Goal: Task Accomplishment & Management: Manage account settings

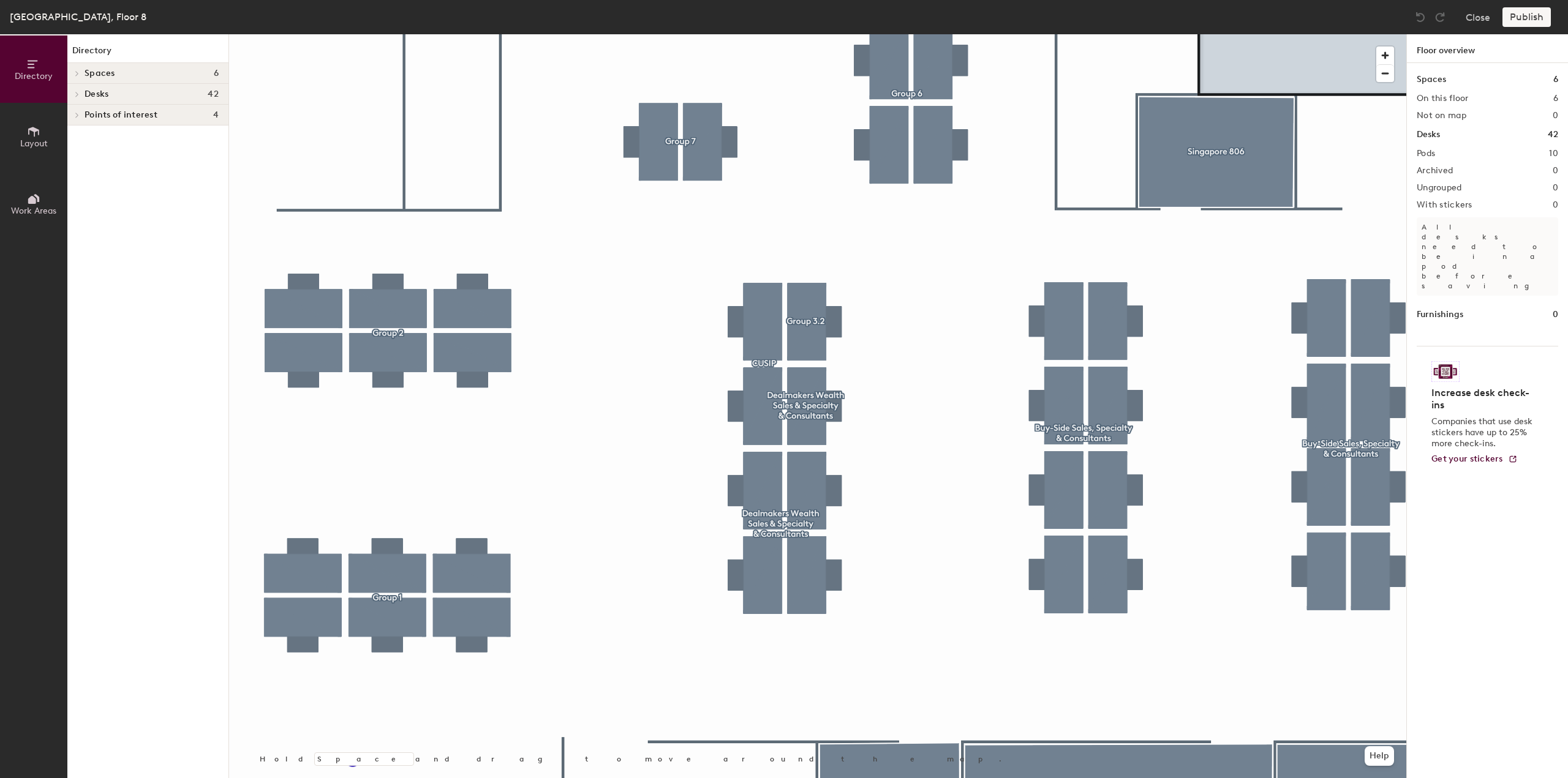
click at [925, 35] on div at bounding box center [817, 35] width 1177 height 0
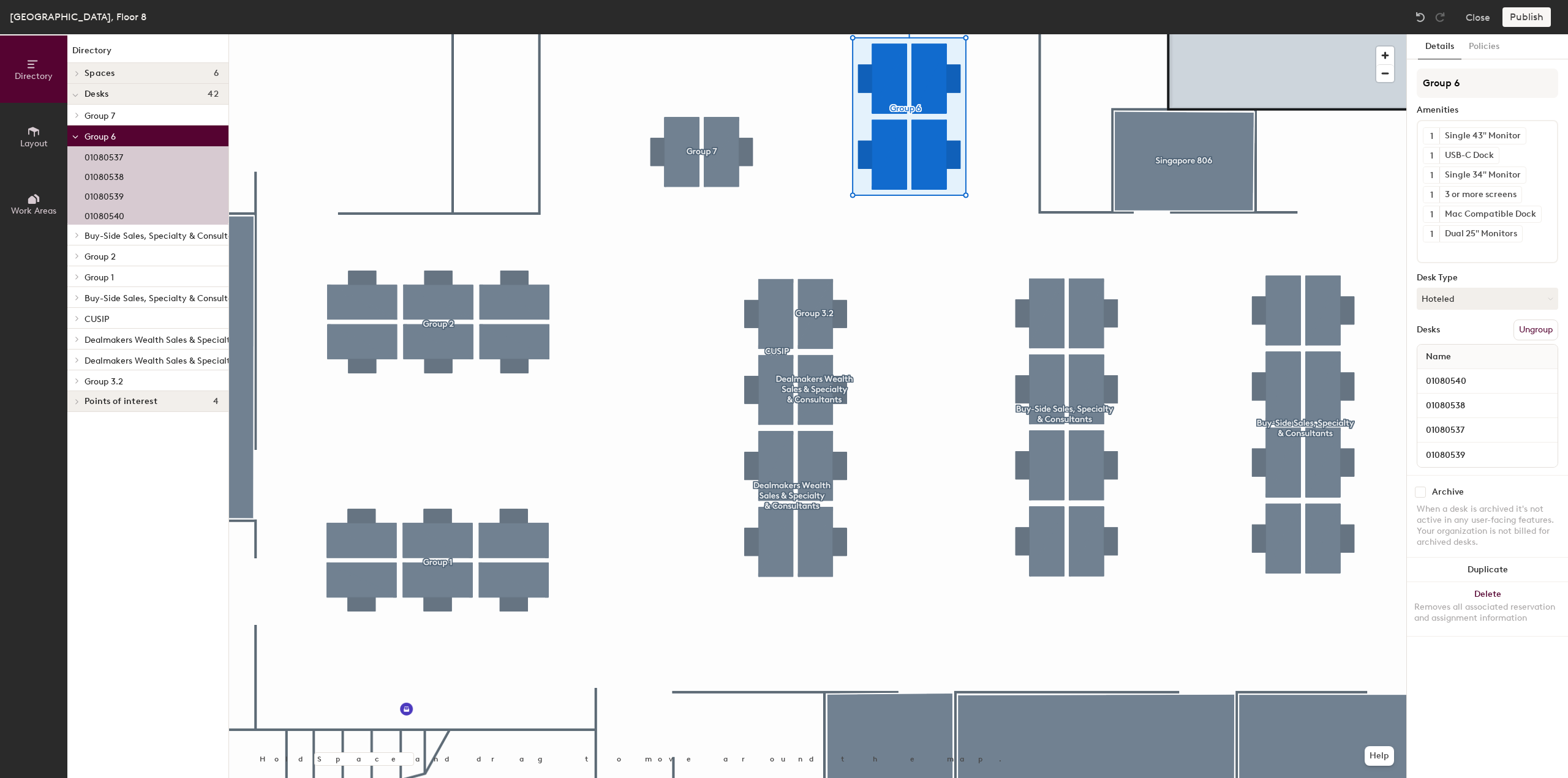
click at [1523, 326] on button "Ungroup" at bounding box center [1535, 330] width 45 height 21
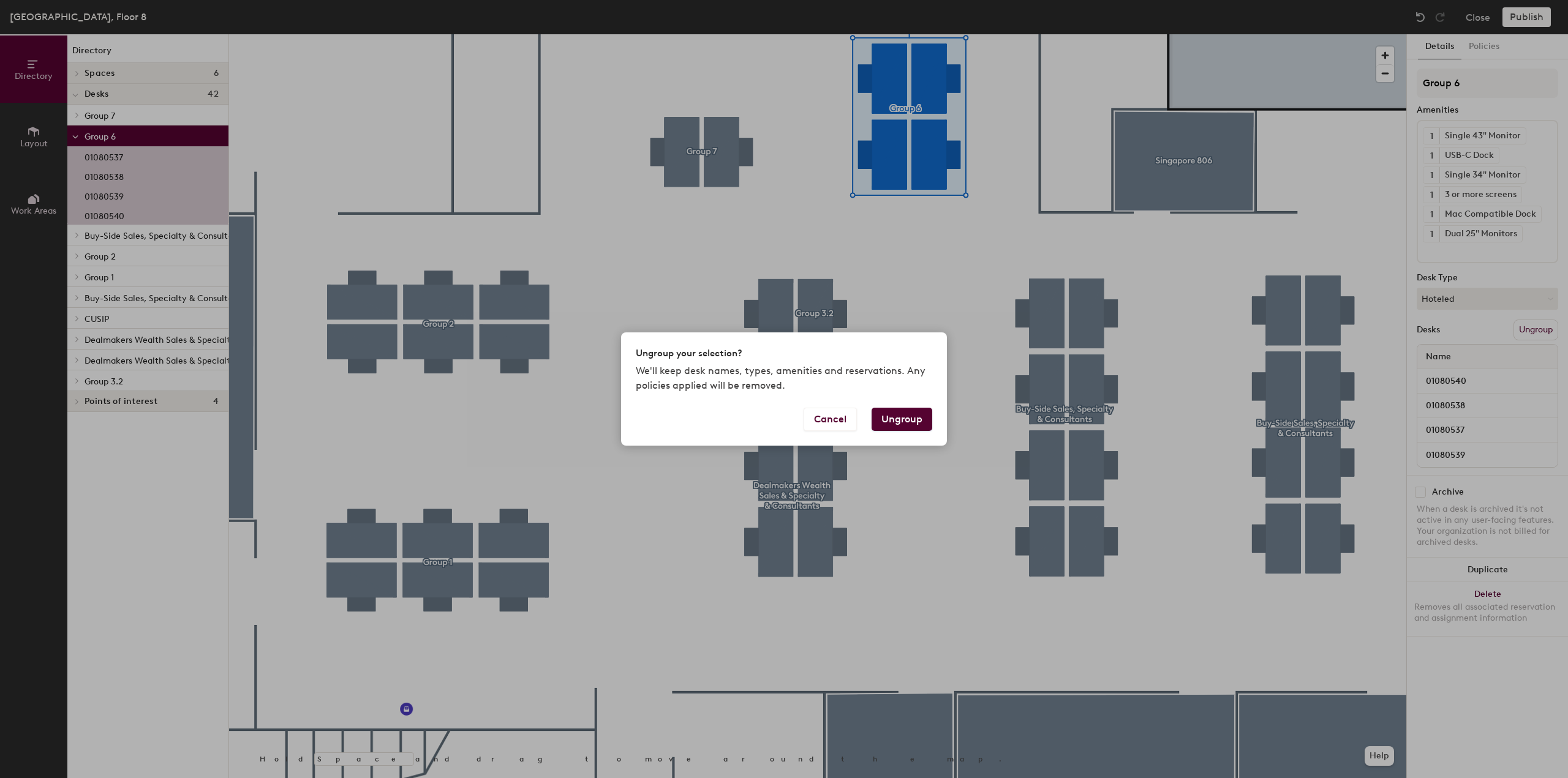
click at [913, 423] on button "Ungroup" at bounding box center [902, 419] width 61 height 23
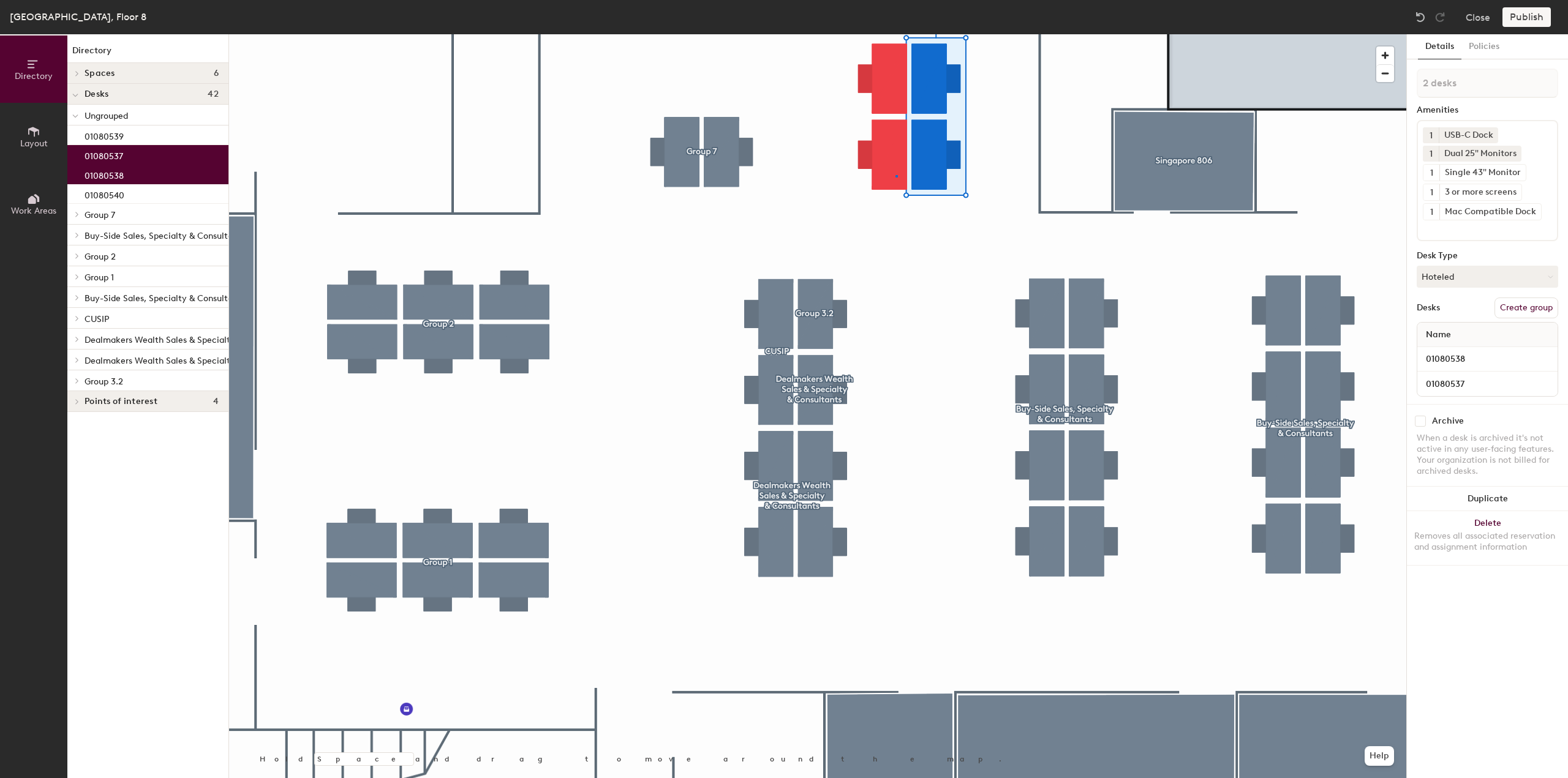
click at [895, 35] on div at bounding box center [817, 35] width 1177 height 0
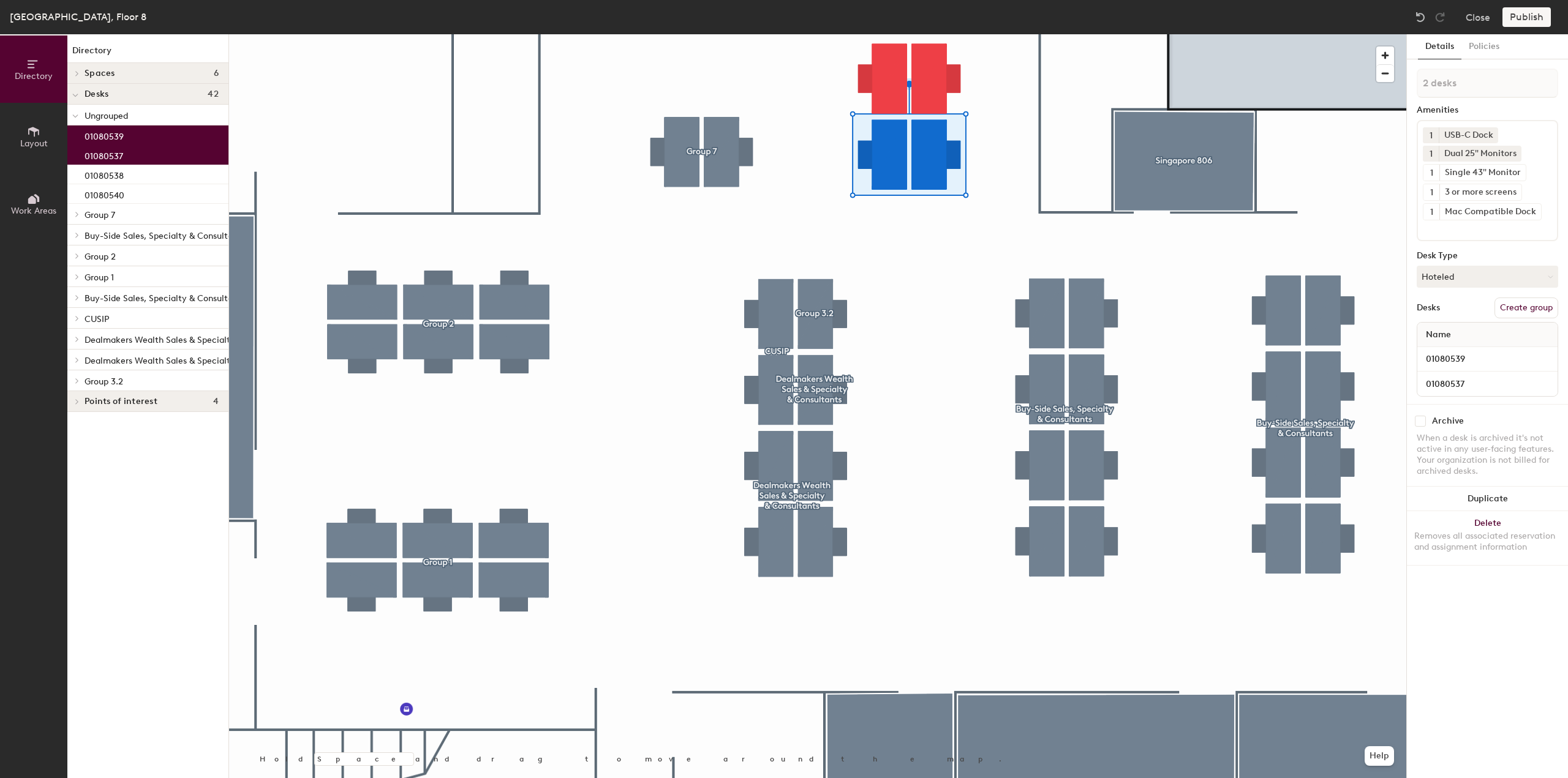
type input "3 desks"
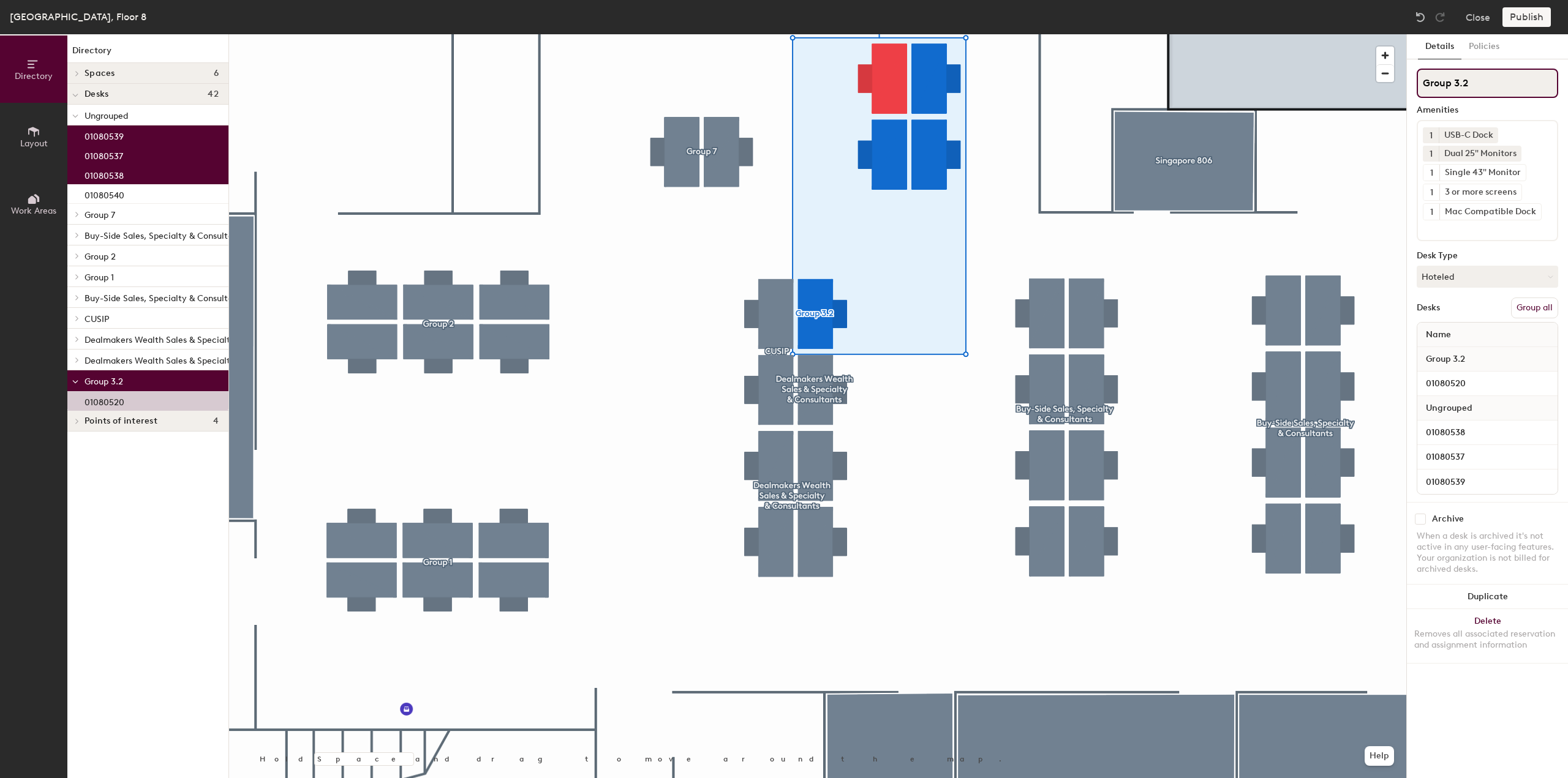
click at [1455, 90] on input "Group 3.2" at bounding box center [1488, 82] width 142 height 29
drag, startPoint x: 1487, startPoint y: 83, endPoint x: 1417, endPoint y: 88, distance: 70.2
click at [1417, 88] on input "Group 3.2" at bounding box center [1488, 82] width 142 height 29
type input "CUSIP"
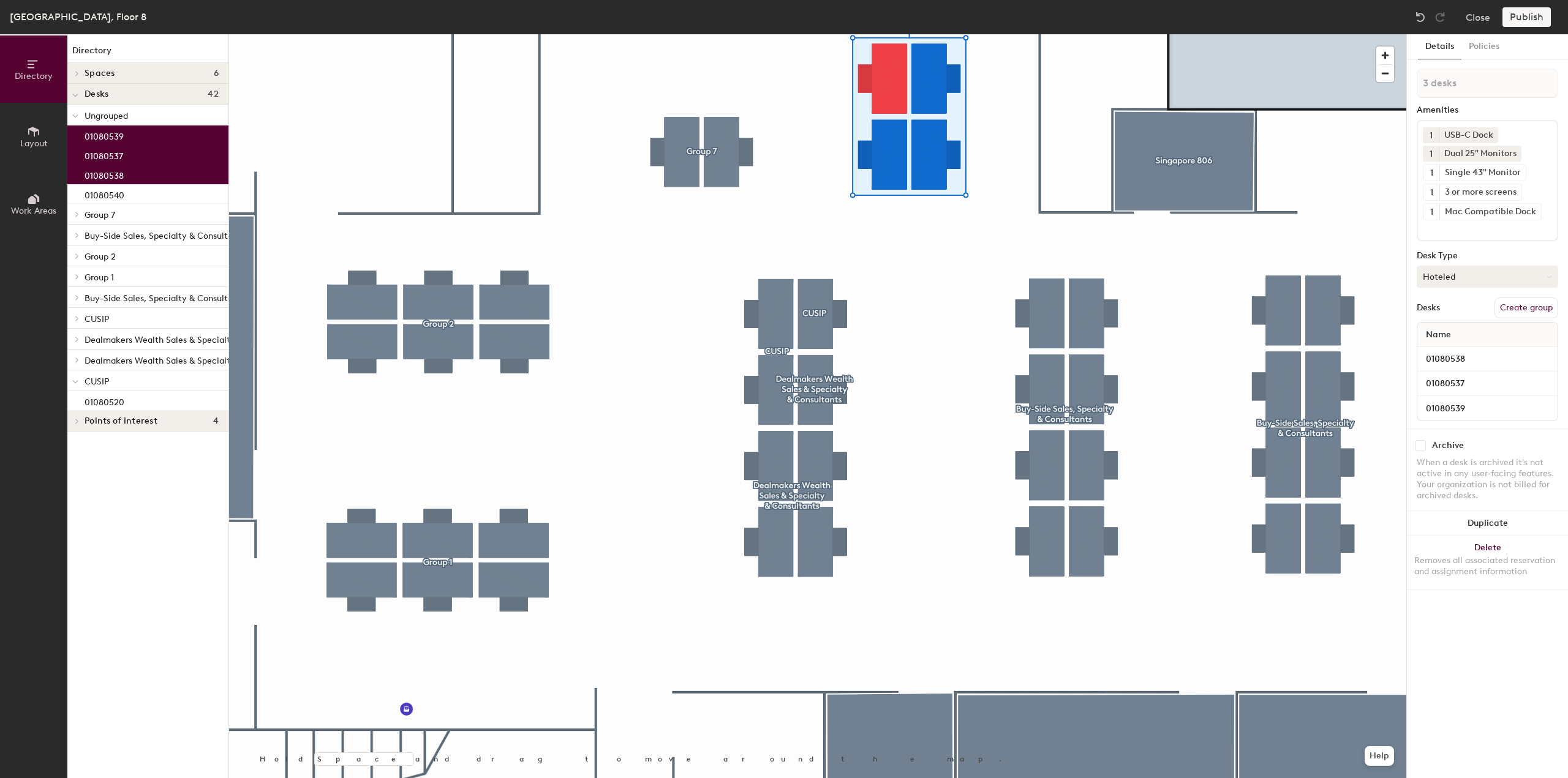
type input "2 desks"
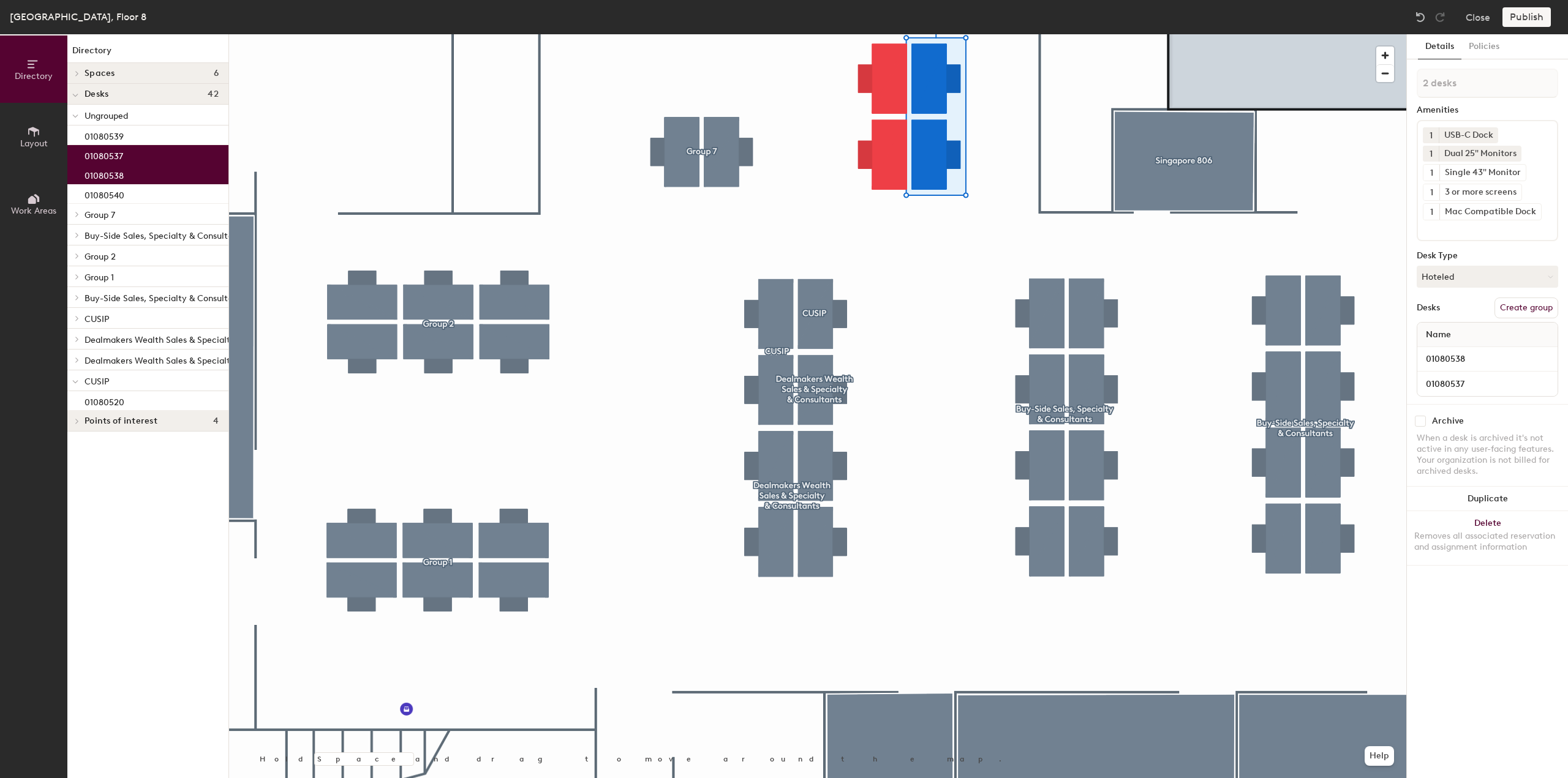
click at [1502, 307] on button "Create group" at bounding box center [1526, 308] width 63 height 21
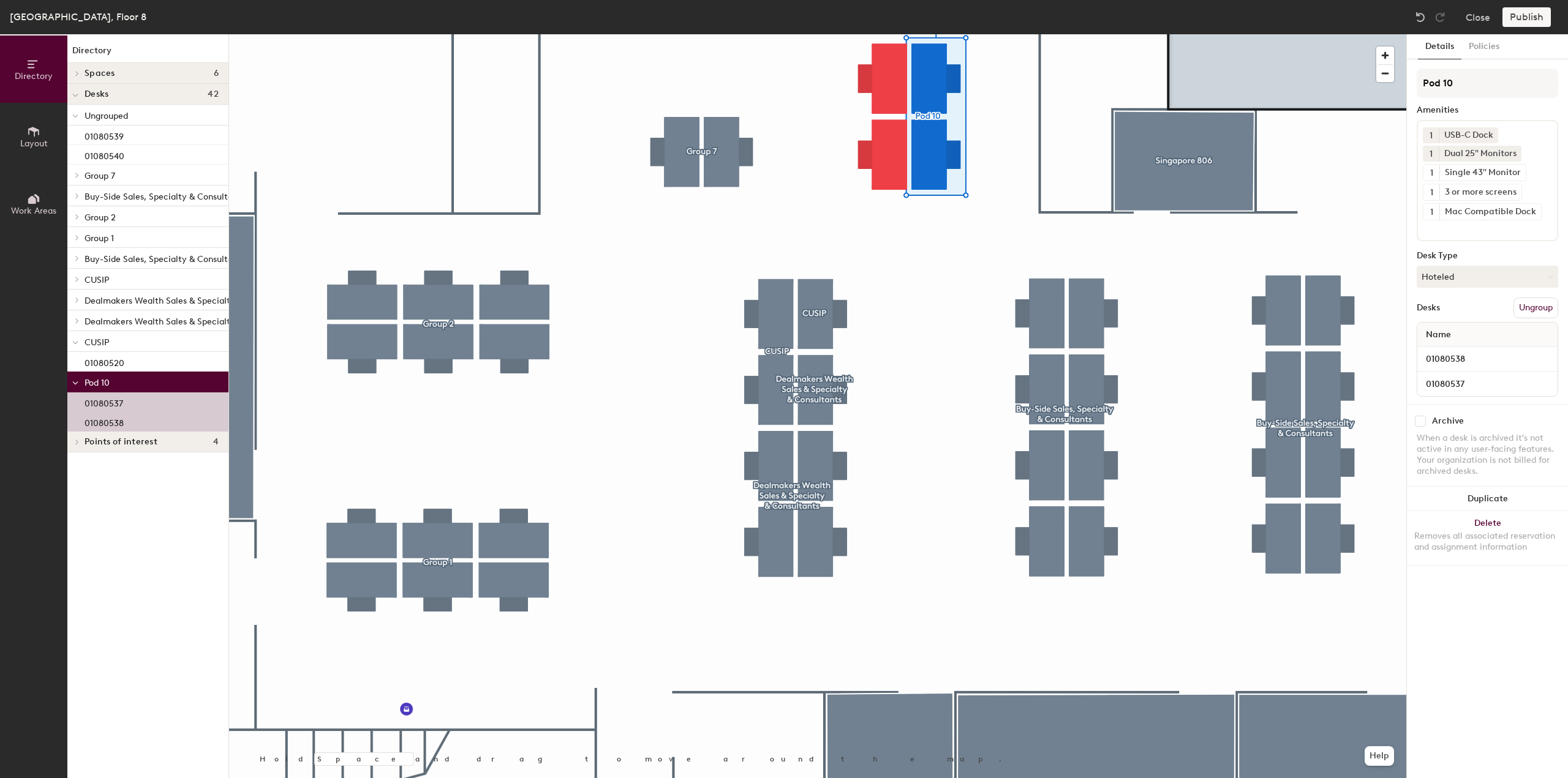
click at [1399, 84] on div "Directory Layout Work Areas Directory Spaces [GEOGRAPHIC_DATA] 806 Desks 42 Ung…" at bounding box center [784, 406] width 1568 height 743
type input "Street Accounts"
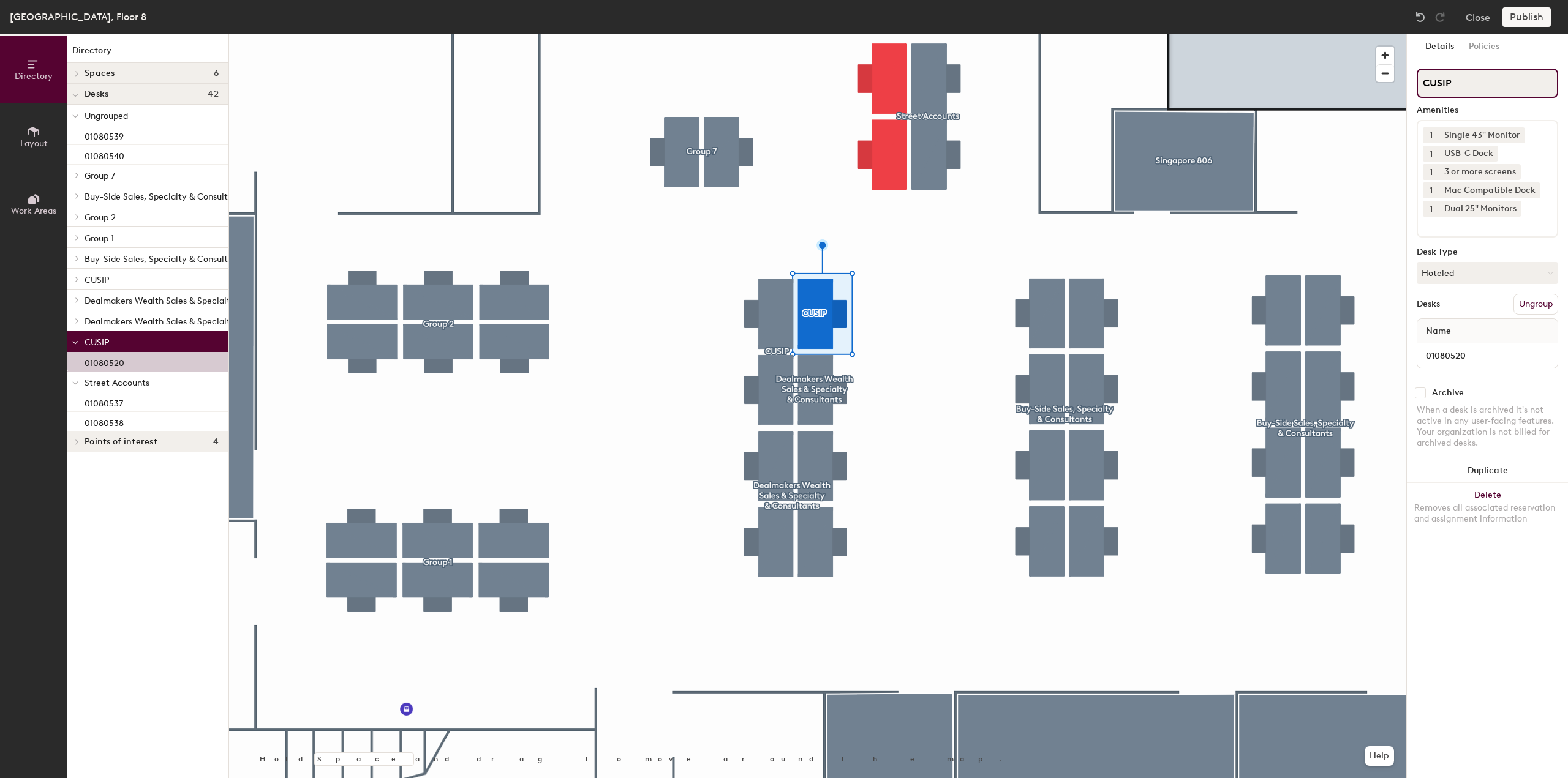
drag, startPoint x: 1457, startPoint y: 85, endPoint x: 1408, endPoint y: 85, distance: 49.0
click at [1408, 85] on div "Details Policies CUSIP Amenities 1 Single 43" Monitor 1 USB-C Dock 1 3 or more …" at bounding box center [1487, 406] width 161 height 743
type input "Street Account"
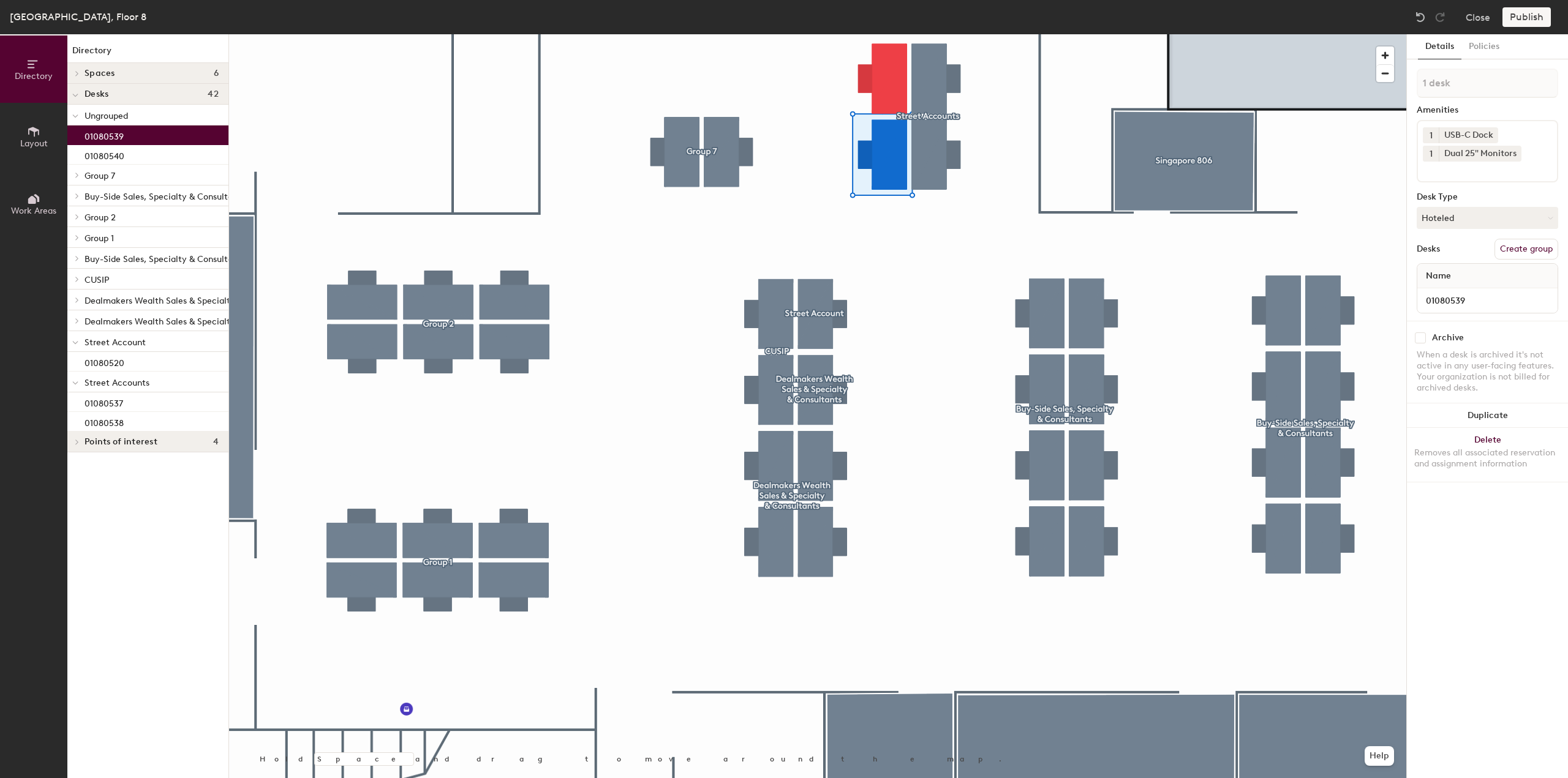
click at [1514, 252] on button "Create group" at bounding box center [1526, 249] width 63 height 21
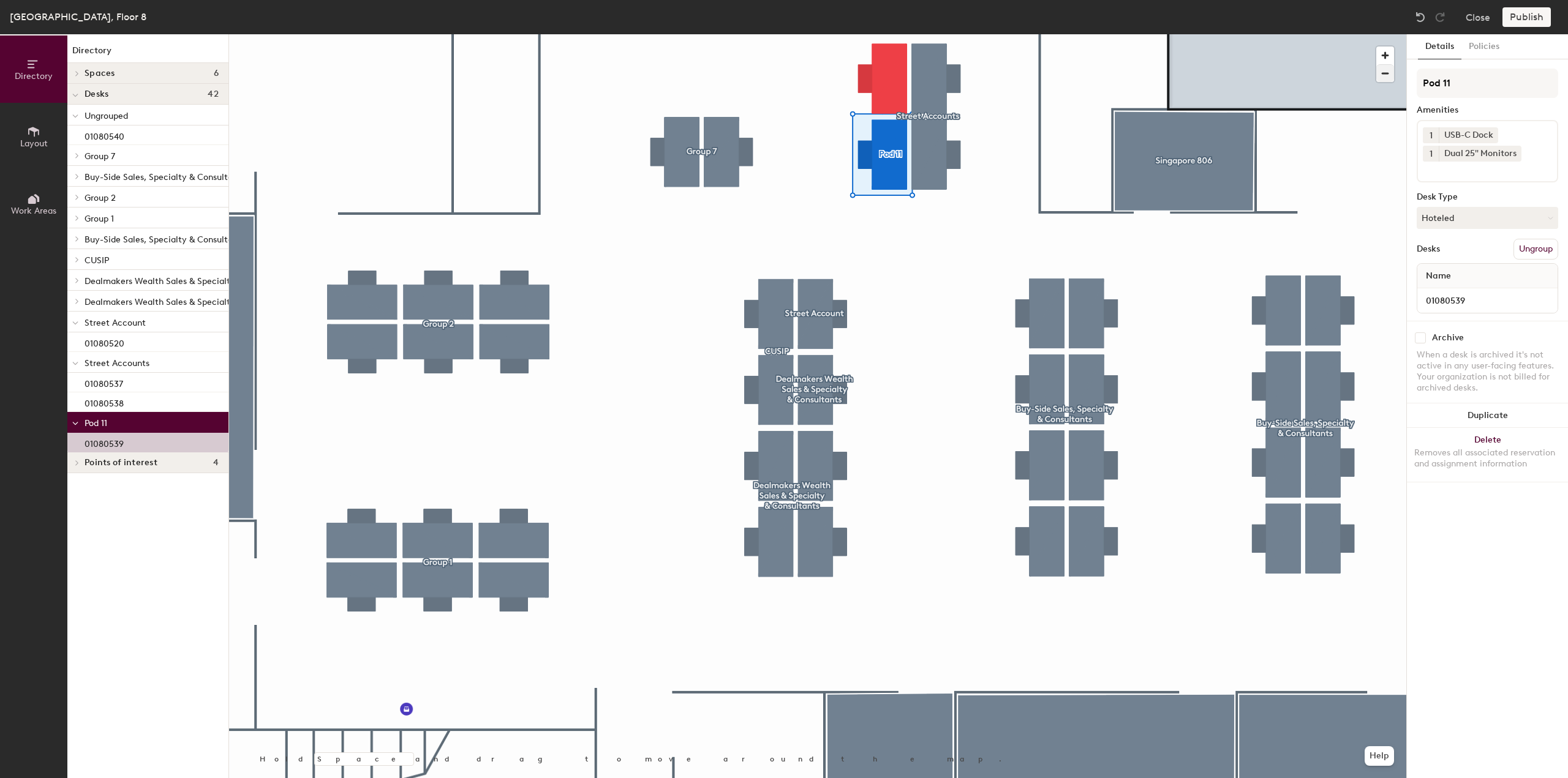
drag, startPoint x: 1458, startPoint y: 79, endPoint x: 1385, endPoint y: 75, distance: 73.1
click at [1385, 75] on div "Directory Layout Work Areas Directory Spaces [GEOGRAPHIC_DATA] 806 Desks 42 Ung…" at bounding box center [784, 406] width 1568 height 743
type input "Street Account"
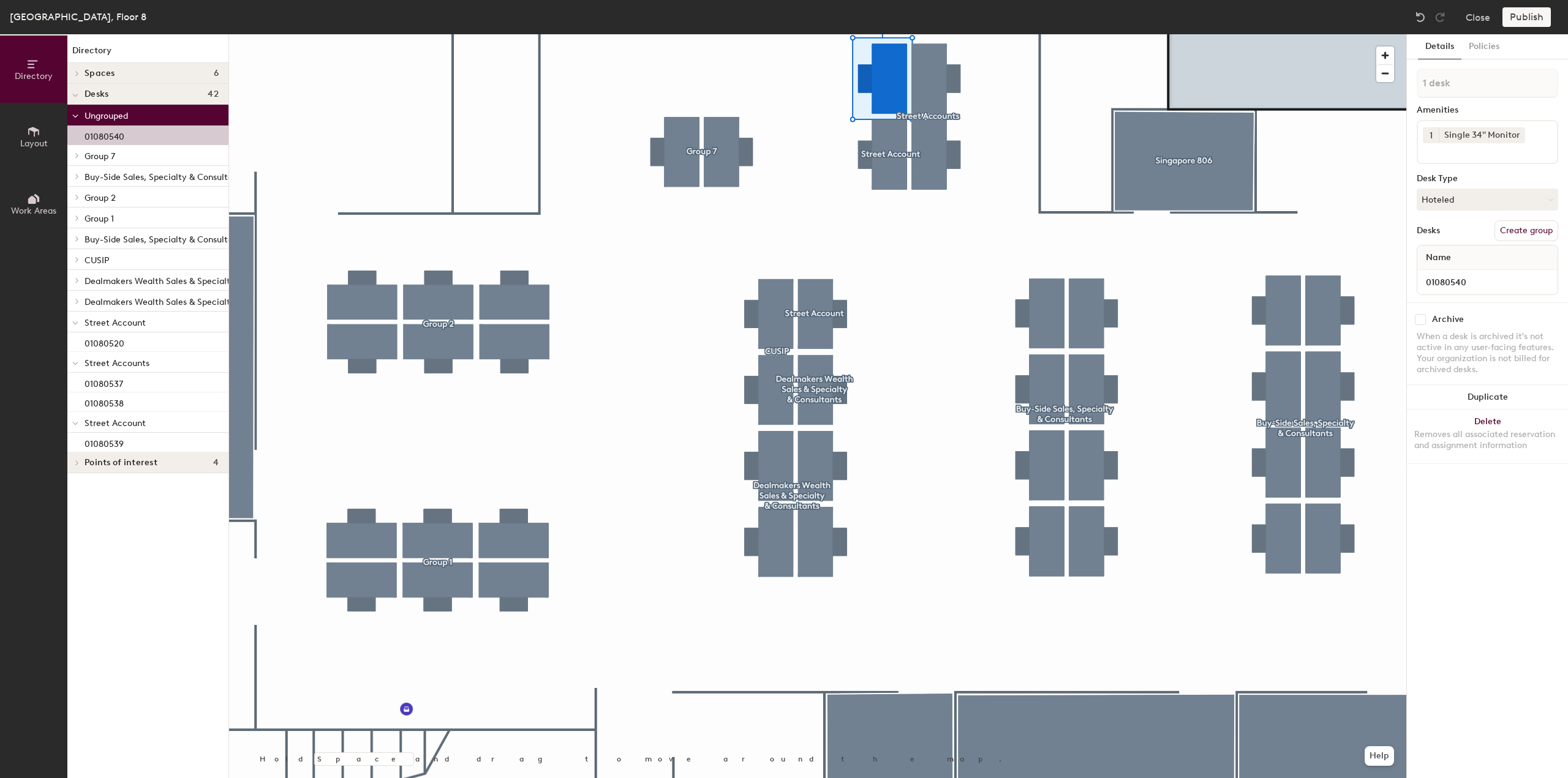
click at [1500, 234] on button "Create group" at bounding box center [1526, 230] width 63 height 21
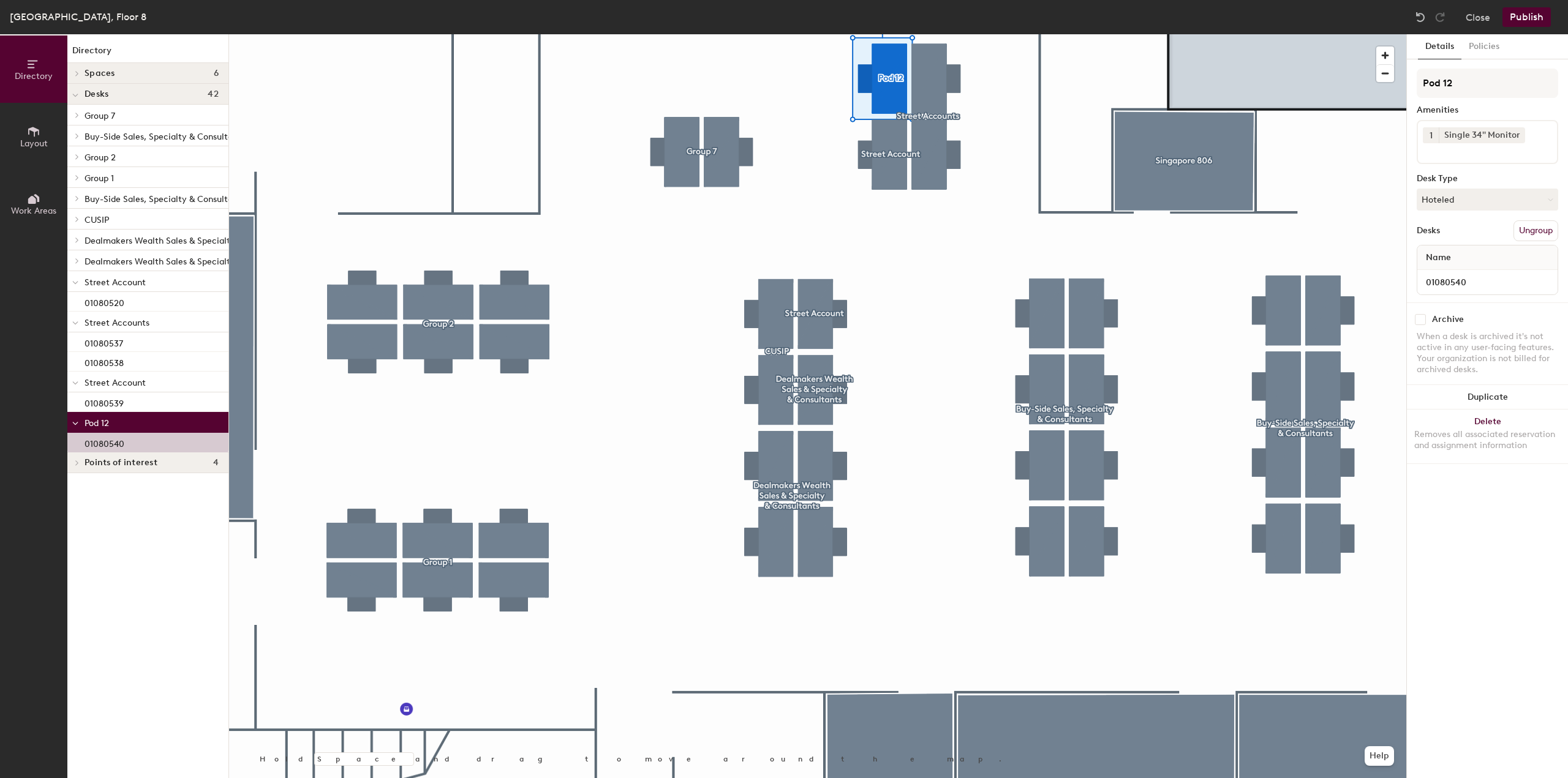
click at [1390, 82] on div "Directory Layout Work Areas Directory Spaces [GEOGRAPHIC_DATA] 806 Desks 42 Gro…" at bounding box center [784, 406] width 1568 height 743
type input "General 8"
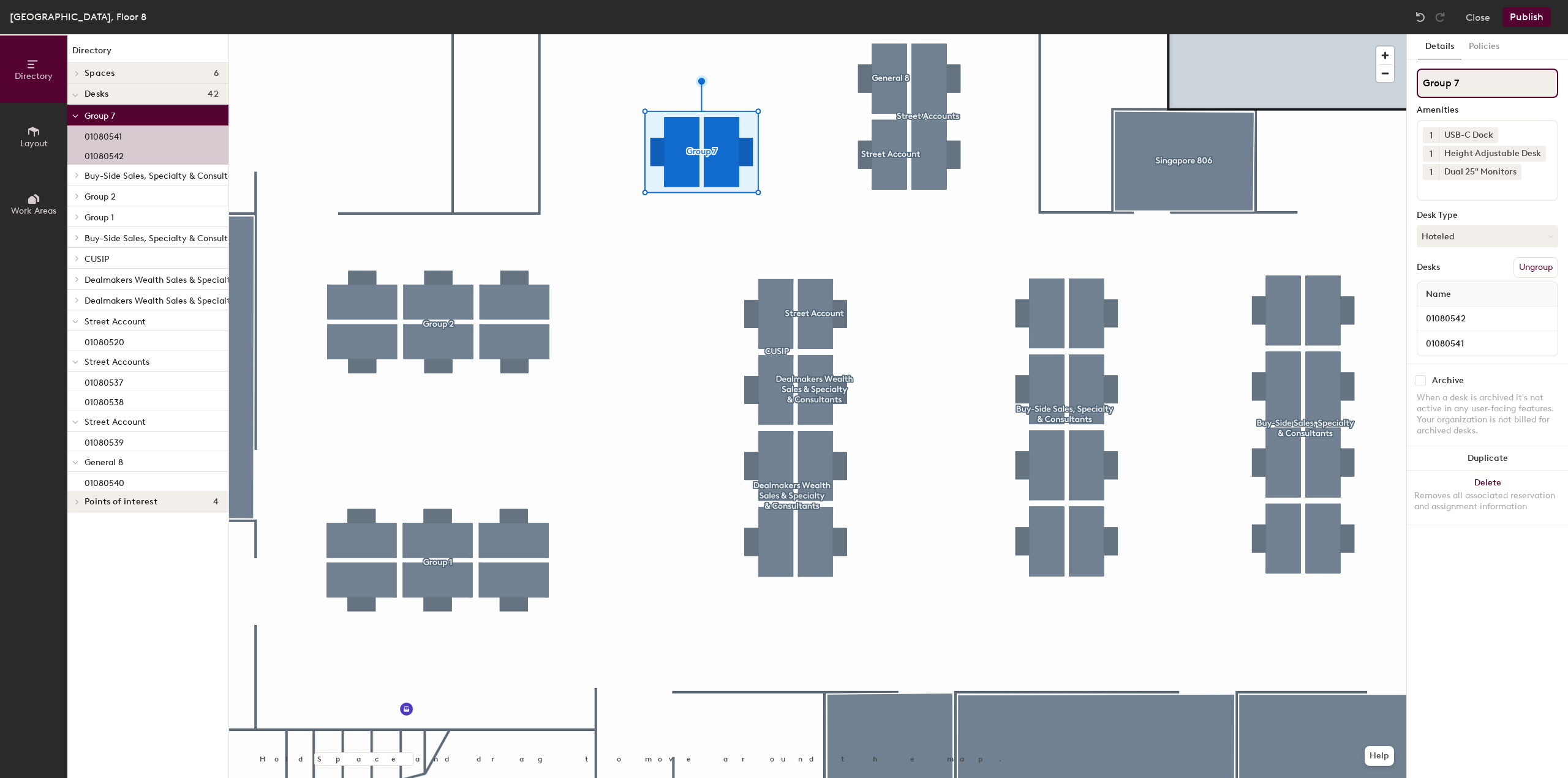
click at [1490, 83] on input "Group 7" at bounding box center [1488, 82] width 142 height 29
type input "G"
type input "General"
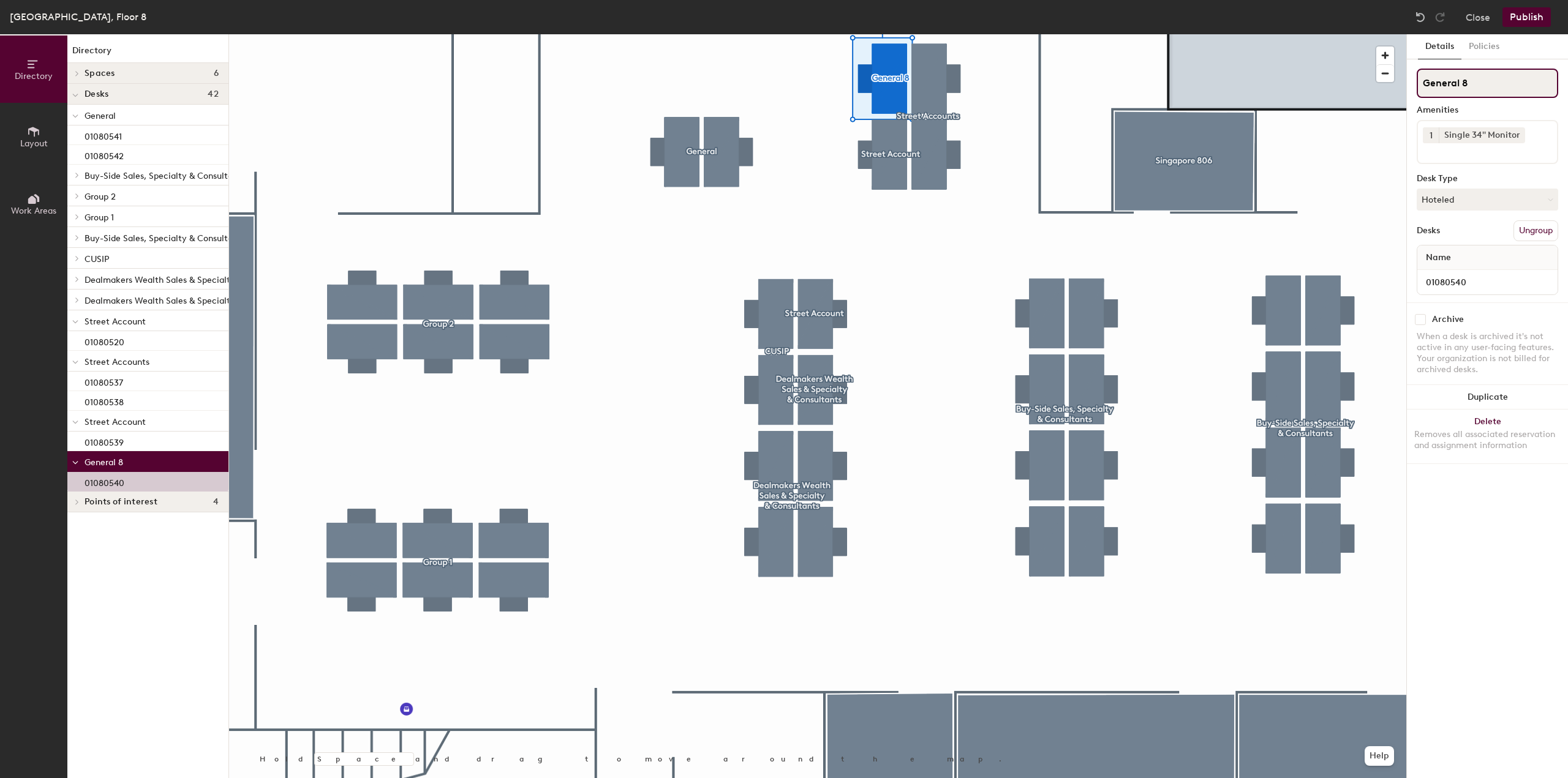
click at [1478, 88] on input "General 8" at bounding box center [1488, 82] width 142 height 29
type input "General"
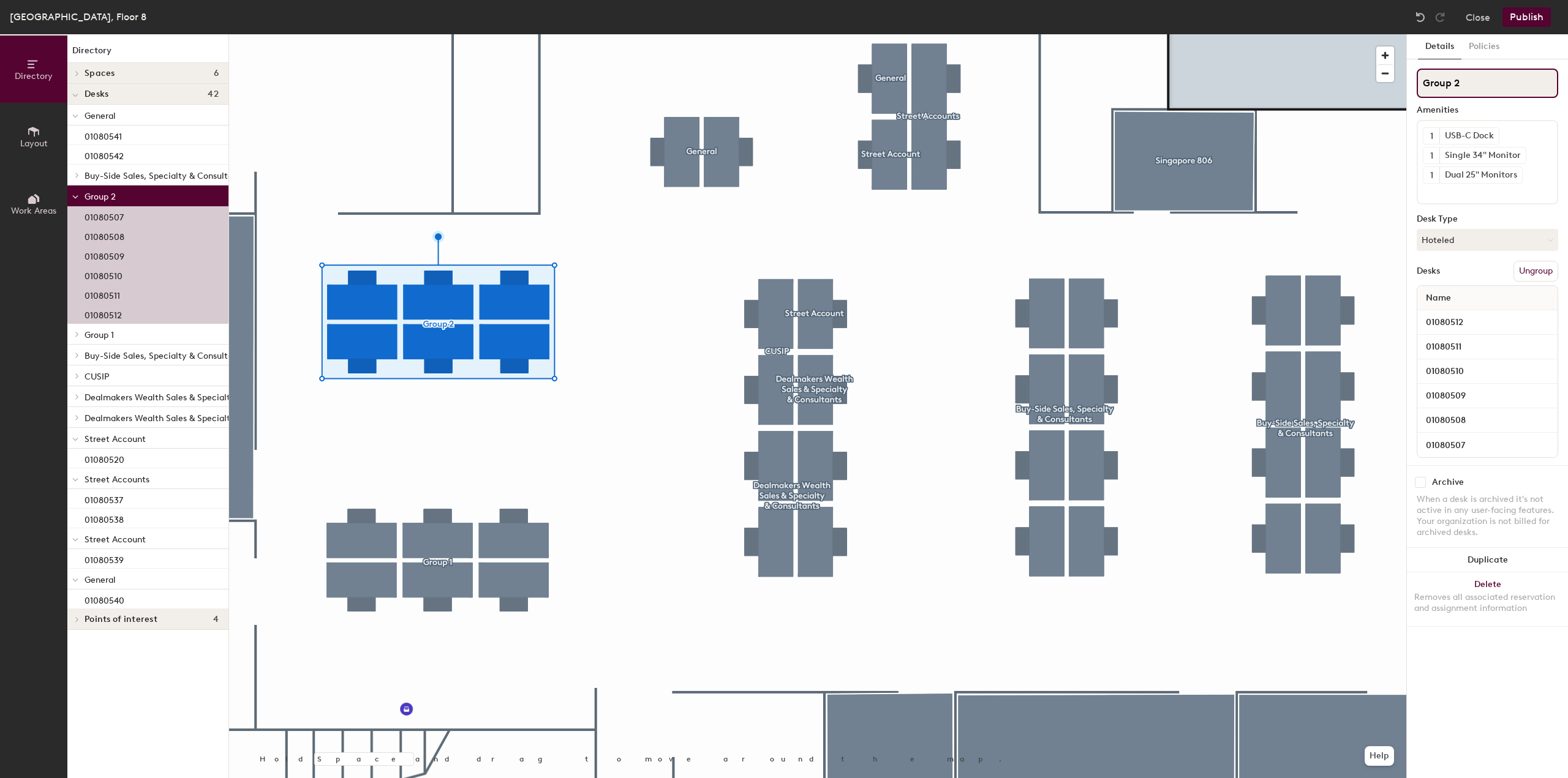
click at [1335, 99] on div "Directory Layout Work Areas Directory Spaces [GEOGRAPHIC_DATA] 806 Desks 42 Gen…" at bounding box center [784, 406] width 1568 height 743
type input "General"
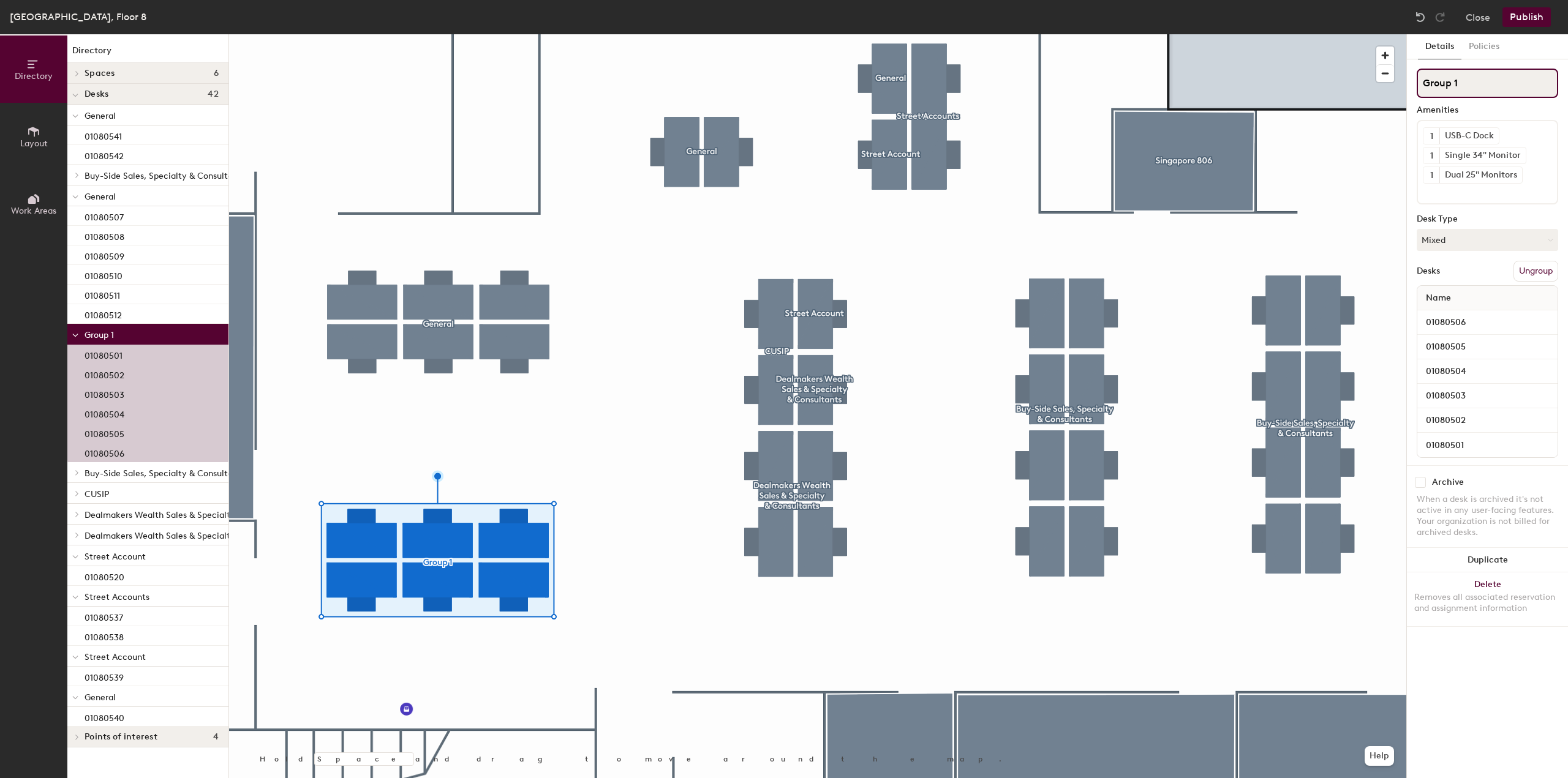
click at [1477, 90] on input "Group 1" at bounding box center [1488, 82] width 142 height 29
click at [1393, 86] on div "Directory Layout Work Areas Directory Spaces [GEOGRAPHIC_DATA] 806 Desks 42 Gen…" at bounding box center [784, 406] width 1568 height 743
type input "General"
click at [1523, 22] on button "Publish" at bounding box center [1526, 17] width 49 height 20
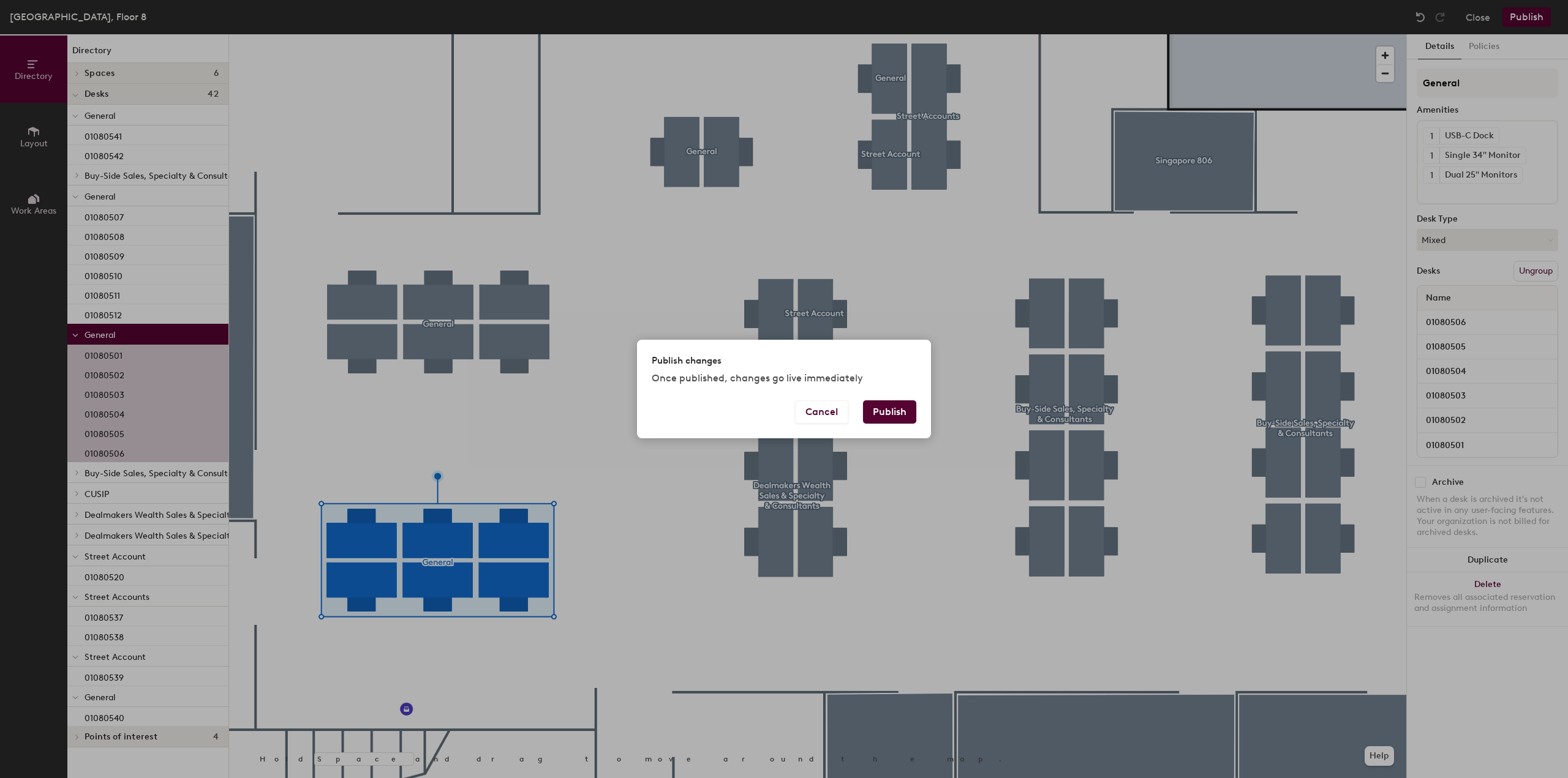
click at [891, 422] on button "Publish" at bounding box center [889, 411] width 53 height 23
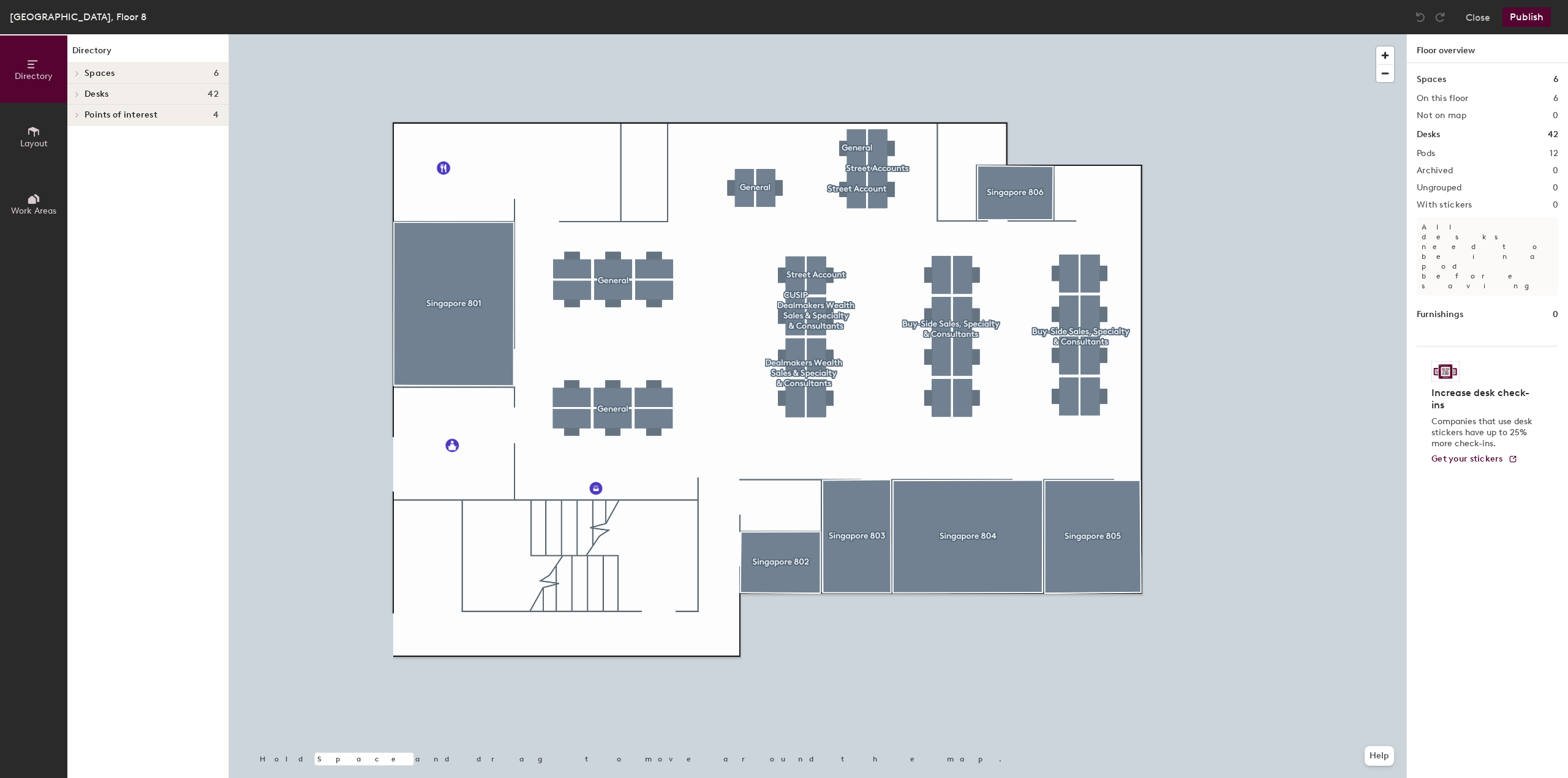
click at [1523, 21] on button "Publish" at bounding box center [1526, 17] width 49 height 20
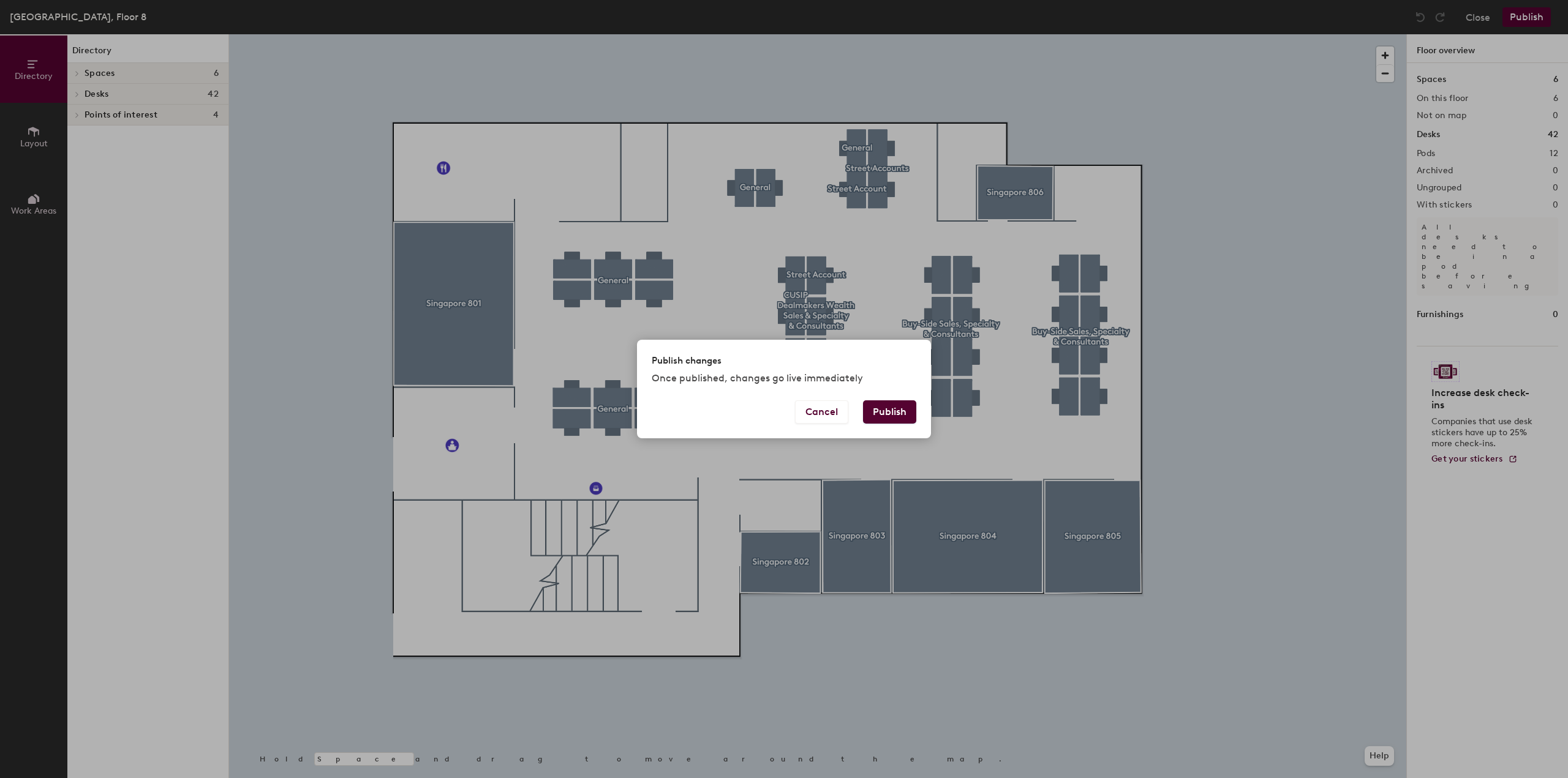
click at [894, 414] on button "Publish" at bounding box center [889, 411] width 53 height 23
